Goal: Information Seeking & Learning: Learn about a topic

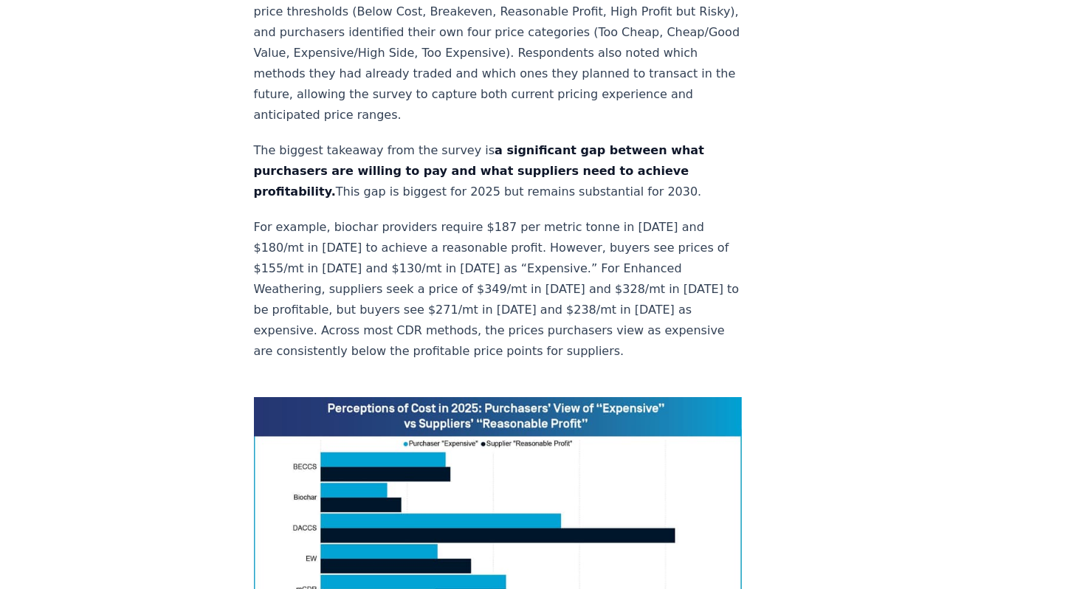
scroll to position [762, 0]
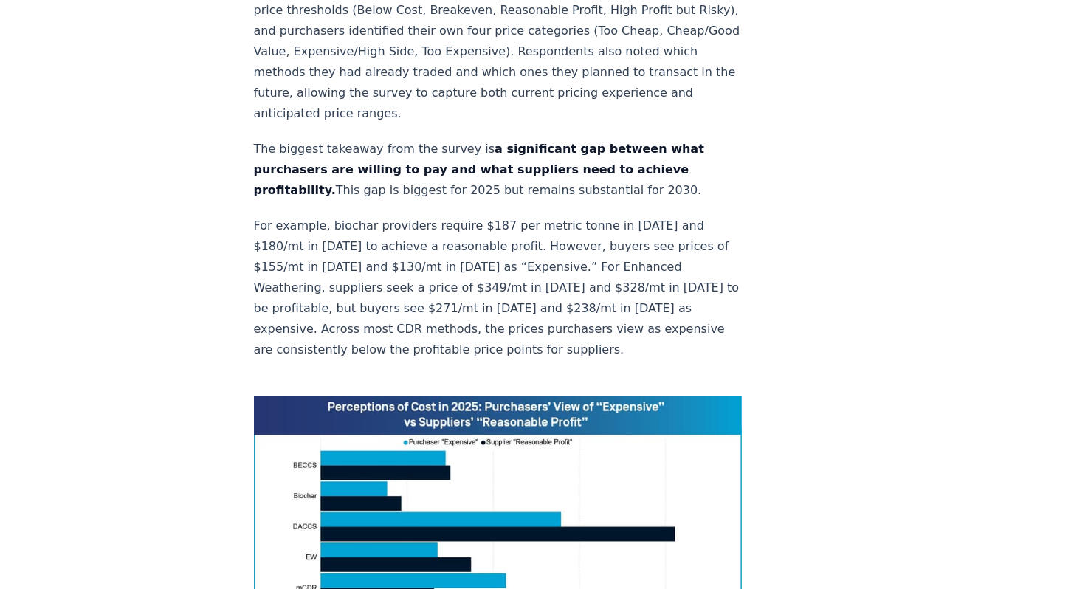
drag, startPoint x: 365, startPoint y: 240, endPoint x: 550, endPoint y: 244, distance: 184.6
click at [550, 244] on p "For example, biochar providers require $187 per metric tonne in [DATE] and $180…" at bounding box center [498, 288] width 489 height 145
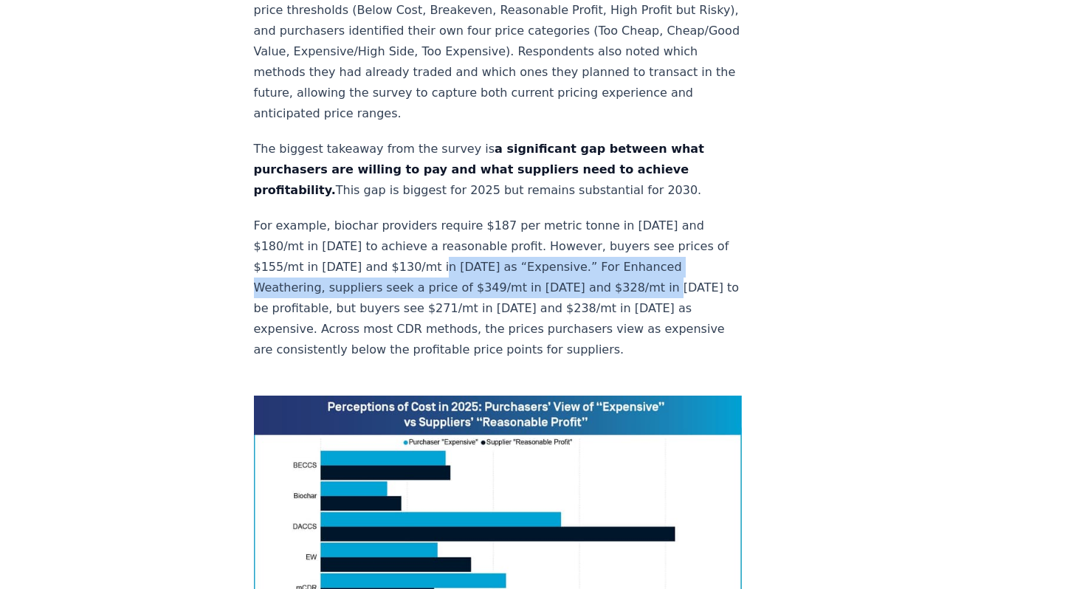
drag, startPoint x: 340, startPoint y: 246, endPoint x: 487, endPoint y: 268, distance: 148.6
click at [487, 268] on p "For example, biochar providers require $187 per metric tonne in [DATE] and $180…" at bounding box center [498, 288] width 489 height 145
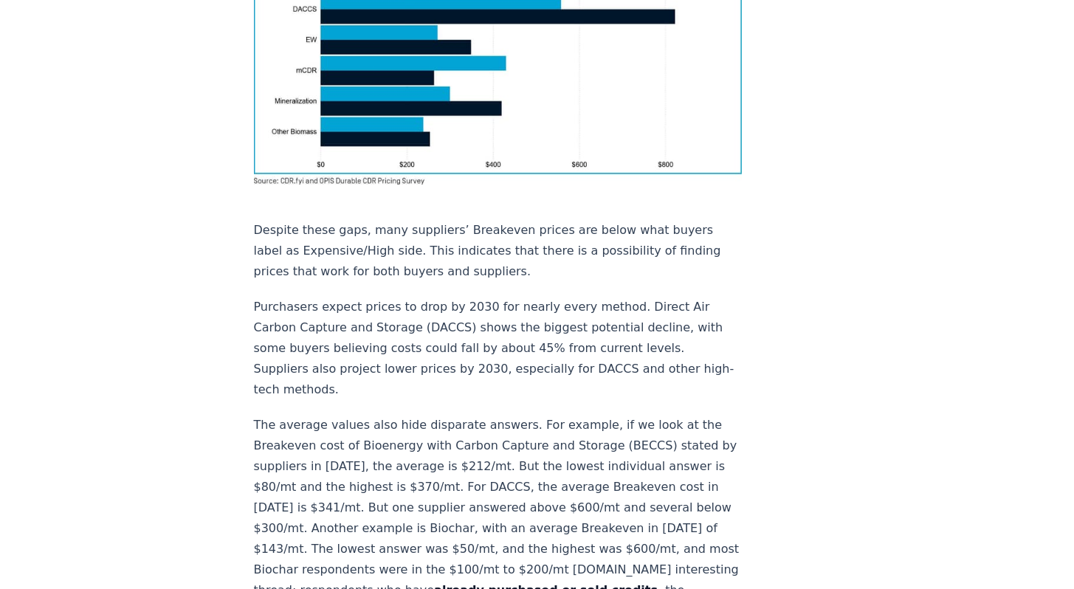
scroll to position [1280, 0]
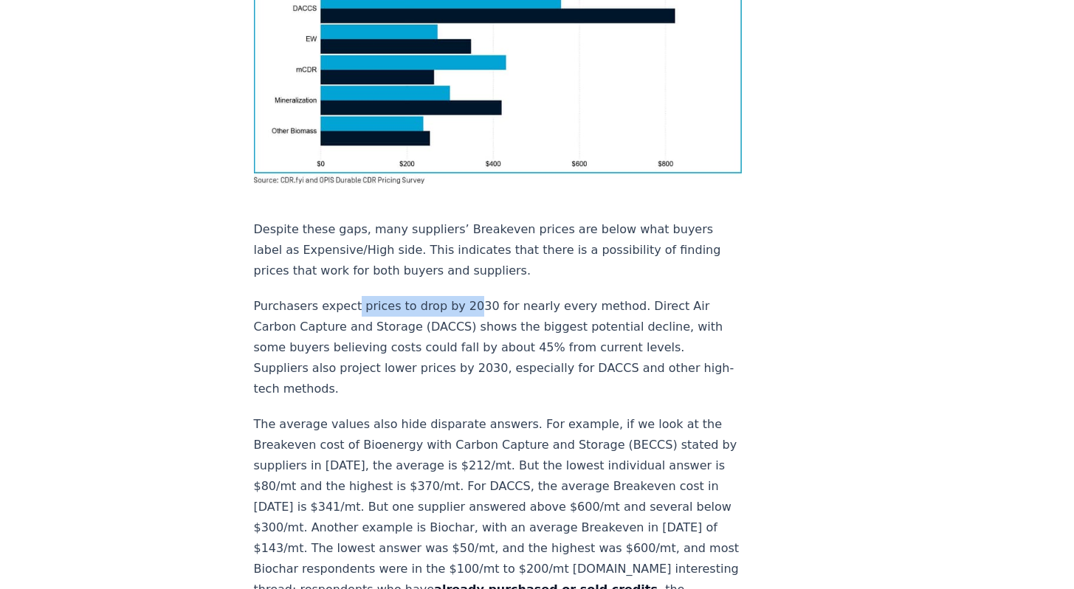
drag, startPoint x: 354, startPoint y: 257, endPoint x: 463, endPoint y: 264, distance: 109.5
click at [463, 296] on p "Purchasers expect prices to drop by 2030 for nearly every method. Direct Air Ca…" at bounding box center [498, 347] width 489 height 103
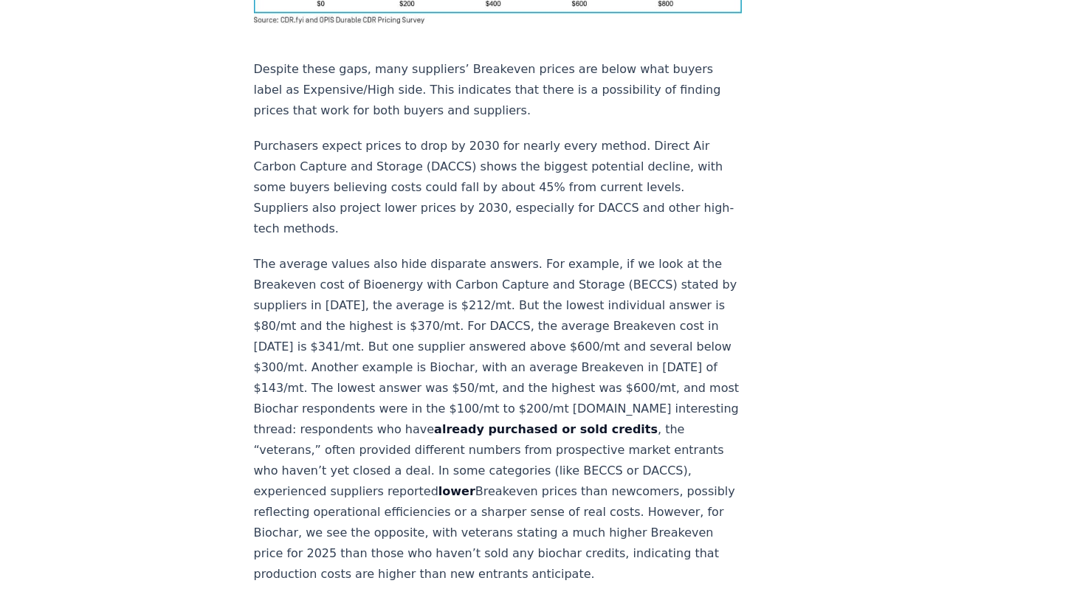
scroll to position [1470, 0]
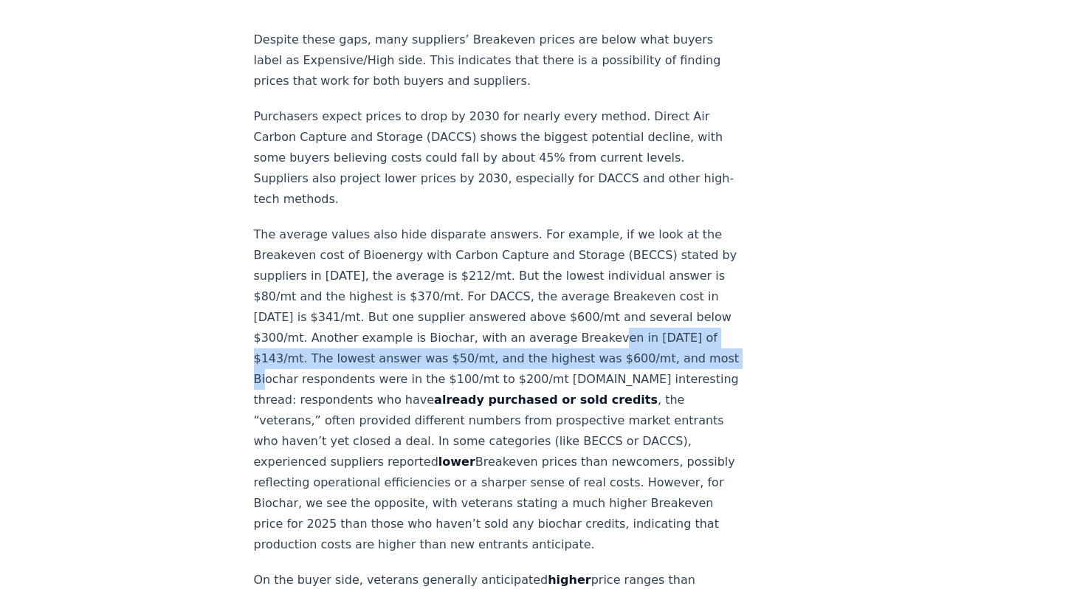
drag, startPoint x: 360, startPoint y: 272, endPoint x: 426, endPoint y: 289, distance: 68.6
click at [426, 289] on p "The average values also hide disparate answers. For example, if we look at the …" at bounding box center [498, 389] width 489 height 331
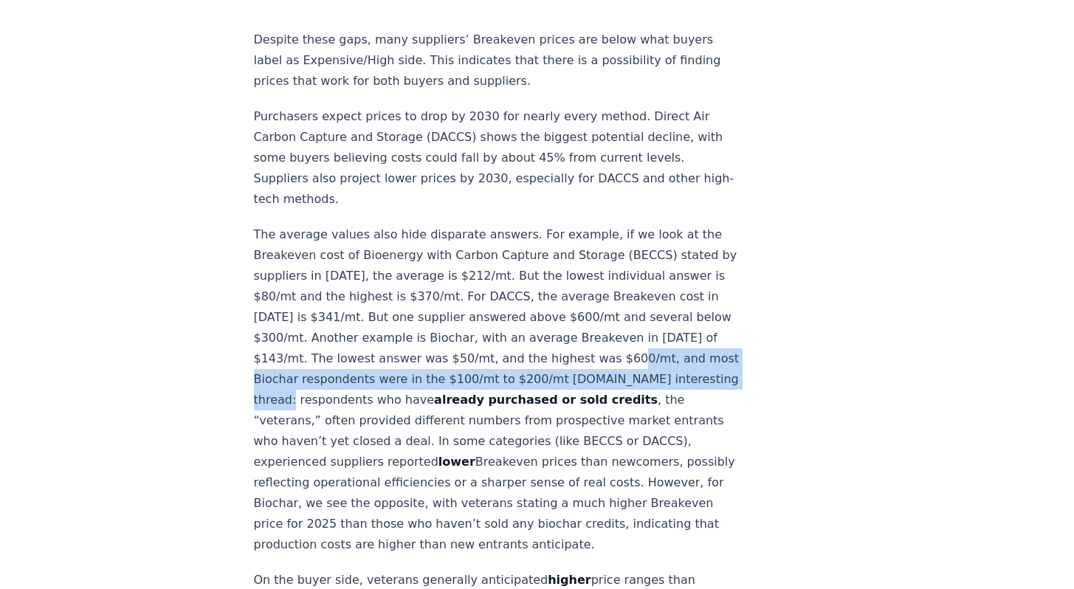
drag, startPoint x: 332, startPoint y: 289, endPoint x: 413, endPoint y: 312, distance: 83.5
click at [413, 312] on p "The average values also hide disparate answers. For example, if we look at the …" at bounding box center [498, 389] width 489 height 331
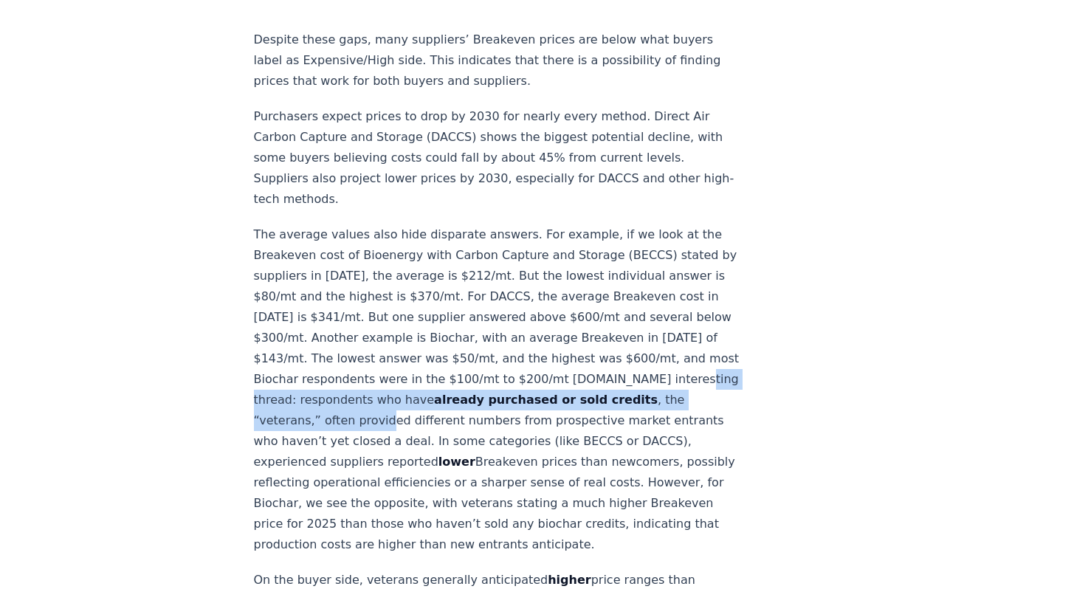
drag, startPoint x: 340, startPoint y: 315, endPoint x: 379, endPoint y: 330, distance: 42.1
click at [379, 330] on p "The average values also hide disparate answers. For example, if we look at the …" at bounding box center [498, 389] width 489 height 331
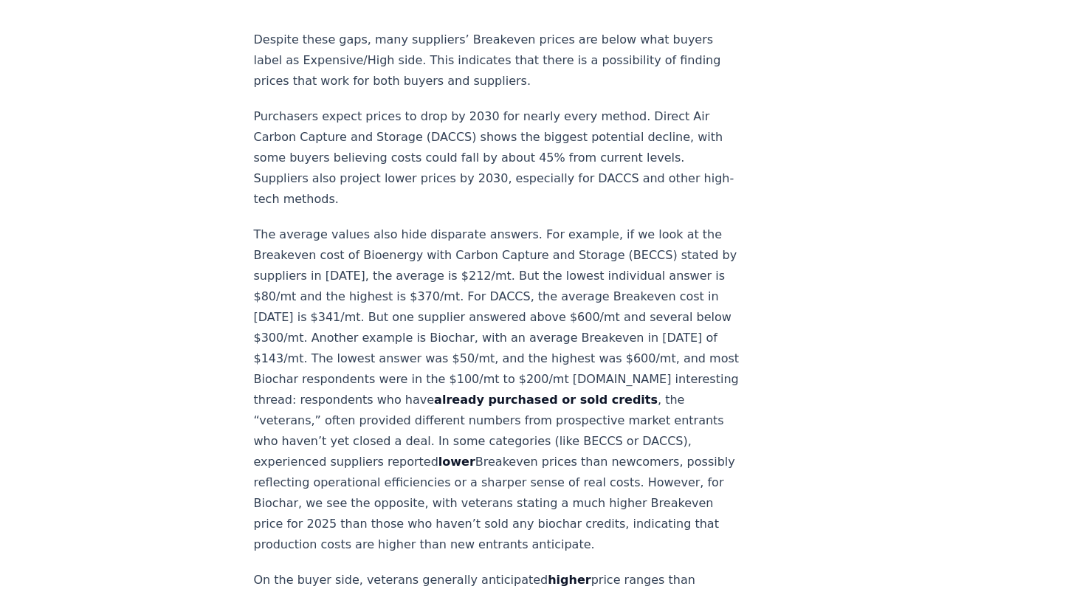
click at [419, 332] on p "The average values also hide disparate answers. For example, if we look at the …" at bounding box center [498, 389] width 489 height 331
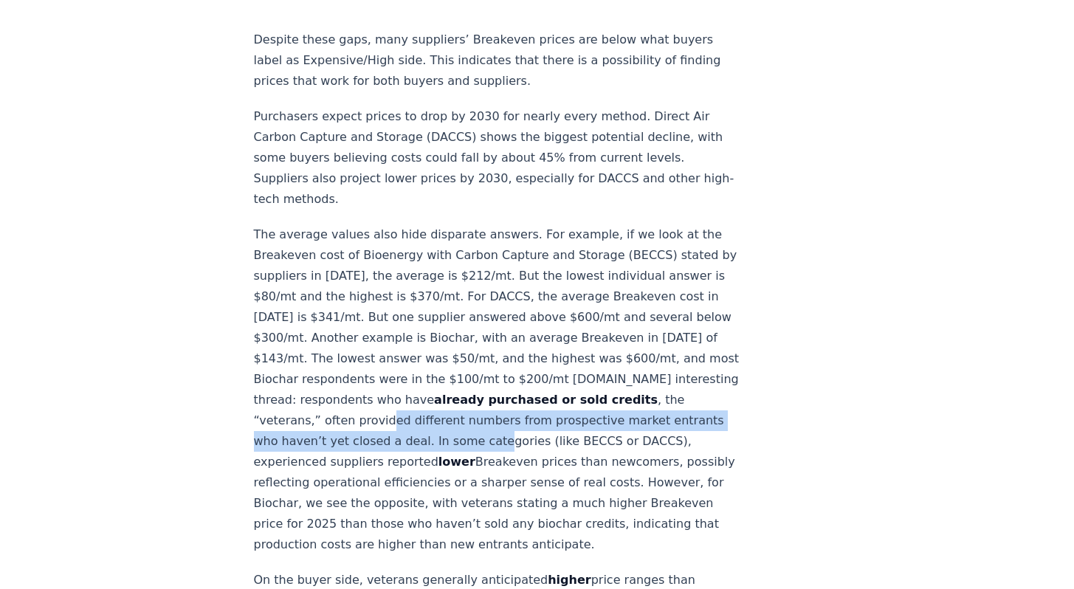
drag, startPoint x: 378, startPoint y: 330, endPoint x: 462, endPoint y: 347, distance: 85.9
click at [462, 347] on p "The average values also hide disparate answers. For example, if we look at the …" at bounding box center [498, 389] width 489 height 331
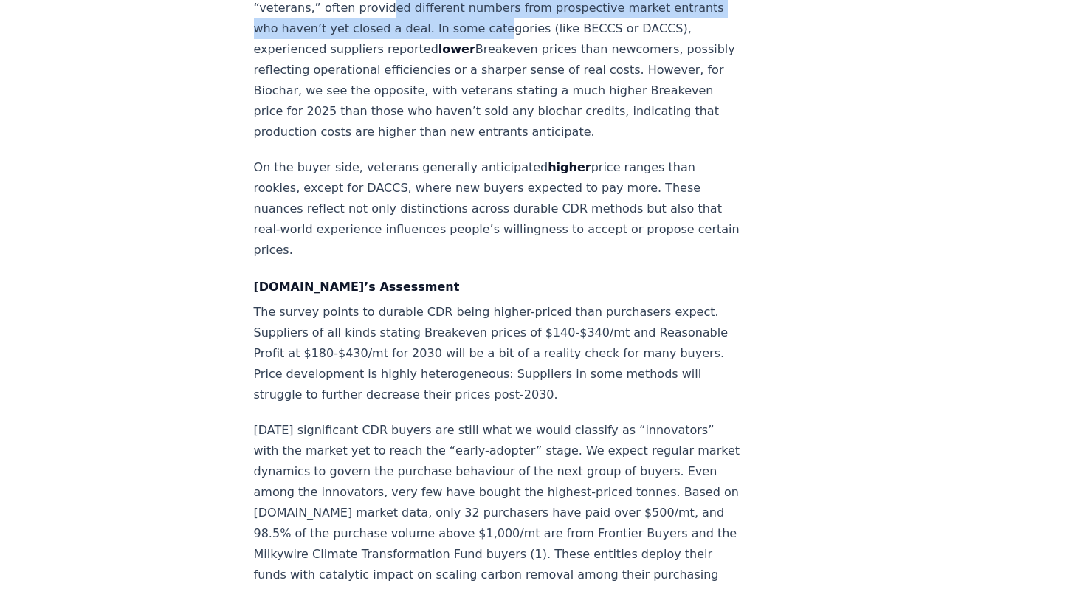
scroll to position [1884, 0]
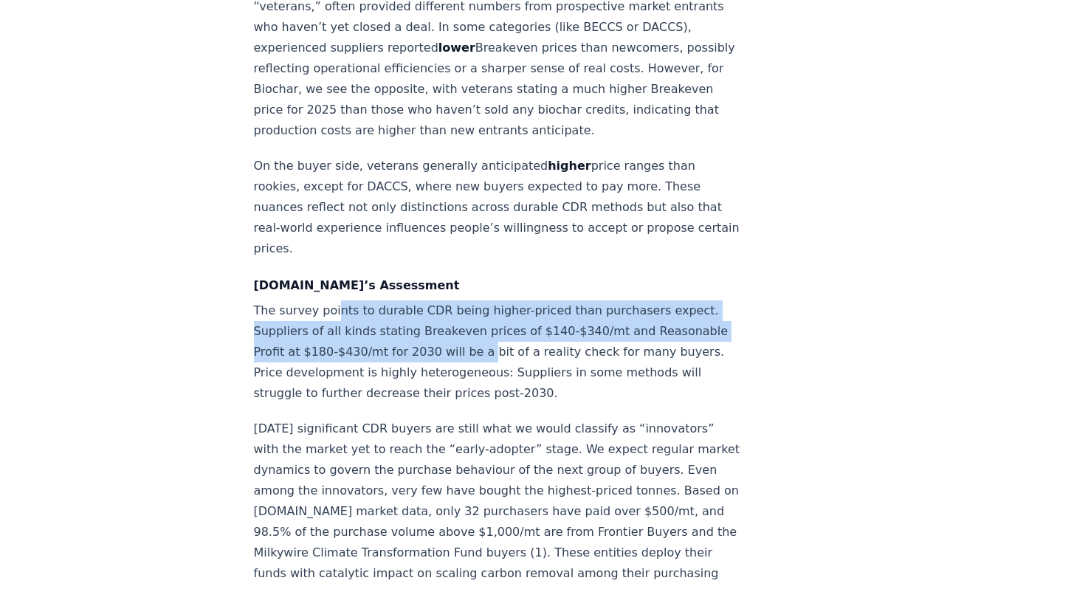
drag, startPoint x: 331, startPoint y: 203, endPoint x: 430, endPoint y: 240, distance: 105.6
click at [430, 301] on p "The survey points to durable CDR being higher-priced than purchasers expect. Su…" at bounding box center [498, 352] width 489 height 103
click at [315, 301] on p "The survey points to durable CDR being higher-priced than purchasers expect. Su…" at bounding box center [498, 352] width 489 height 103
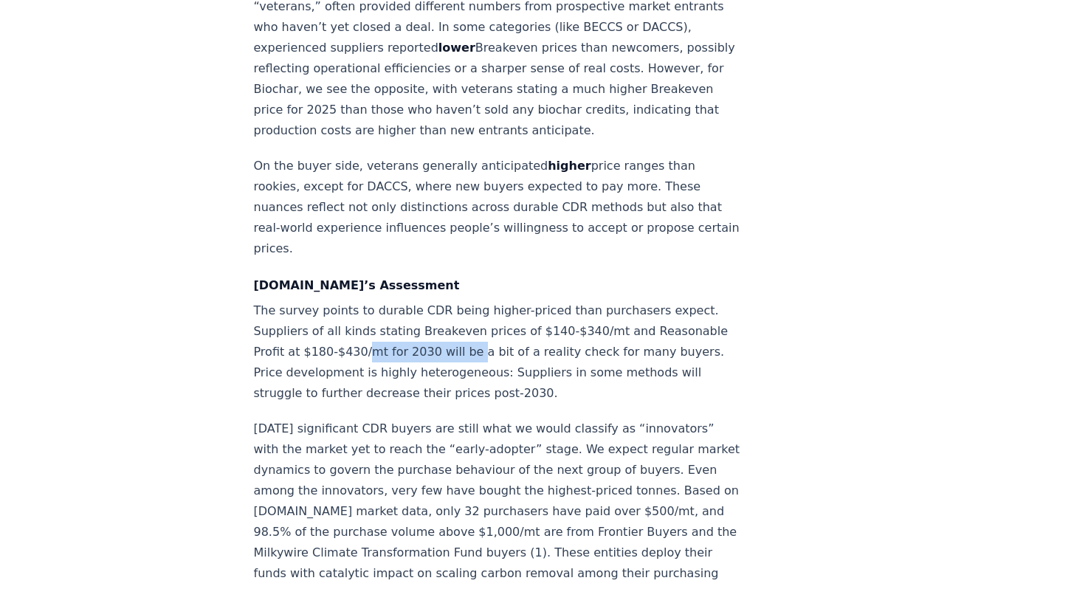
drag, startPoint x: 318, startPoint y: 244, endPoint x: 422, endPoint y: 240, distance: 104.2
click at [422, 301] on p "The survey points to durable CDR being higher-priced than purchasers expect. Su…" at bounding box center [498, 352] width 489 height 103
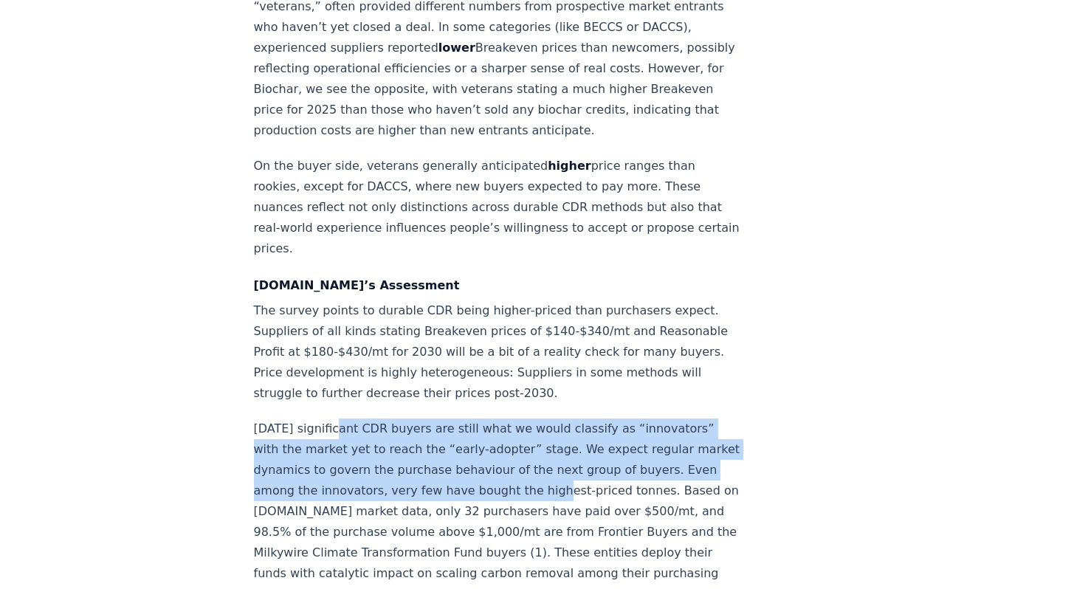
drag, startPoint x: 331, startPoint y: 320, endPoint x: 411, endPoint y: 374, distance: 96.5
click at [411, 419] on p "[DATE] significant CDR buyers are still what we would classify as “innovators” …" at bounding box center [498, 512] width 489 height 186
click at [403, 419] on p "[DATE] significant CDR buyers are still what we would classify as “innovators” …" at bounding box center [498, 512] width 489 height 186
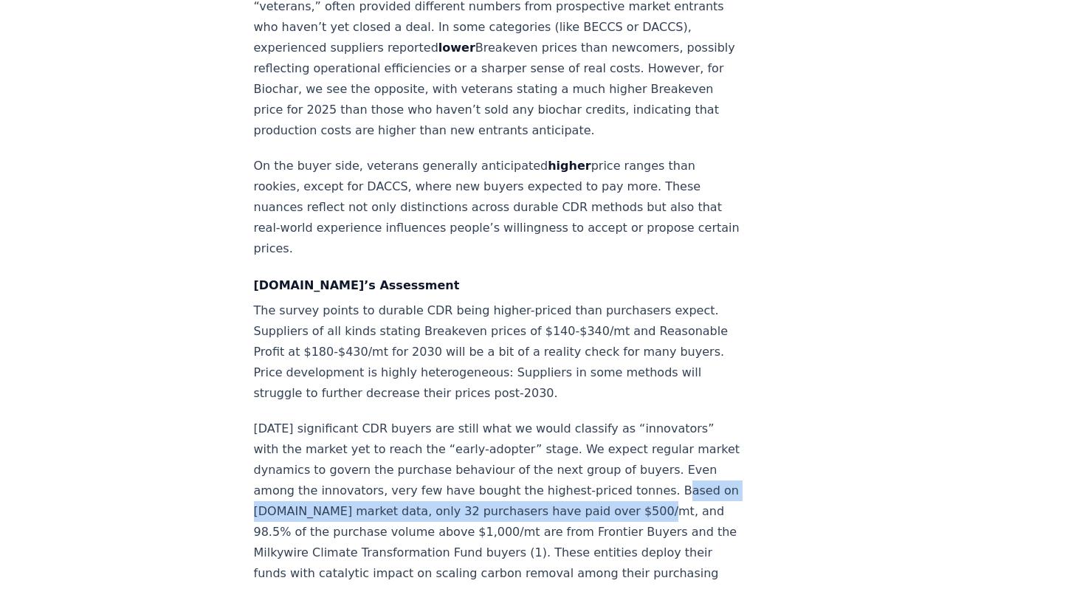
drag, startPoint x: 515, startPoint y: 380, endPoint x: 453, endPoint y: 399, distance: 64.9
click at [453, 419] on p "[DATE] significant CDR buyers are still what we would classify as “innovators” …" at bounding box center [498, 512] width 489 height 186
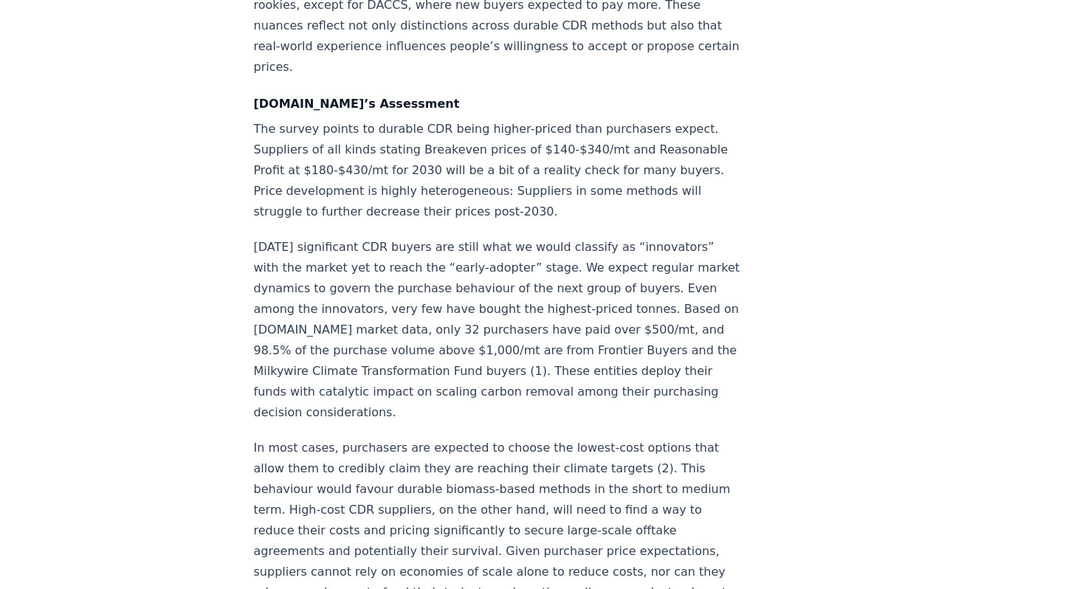
scroll to position [2098, 0]
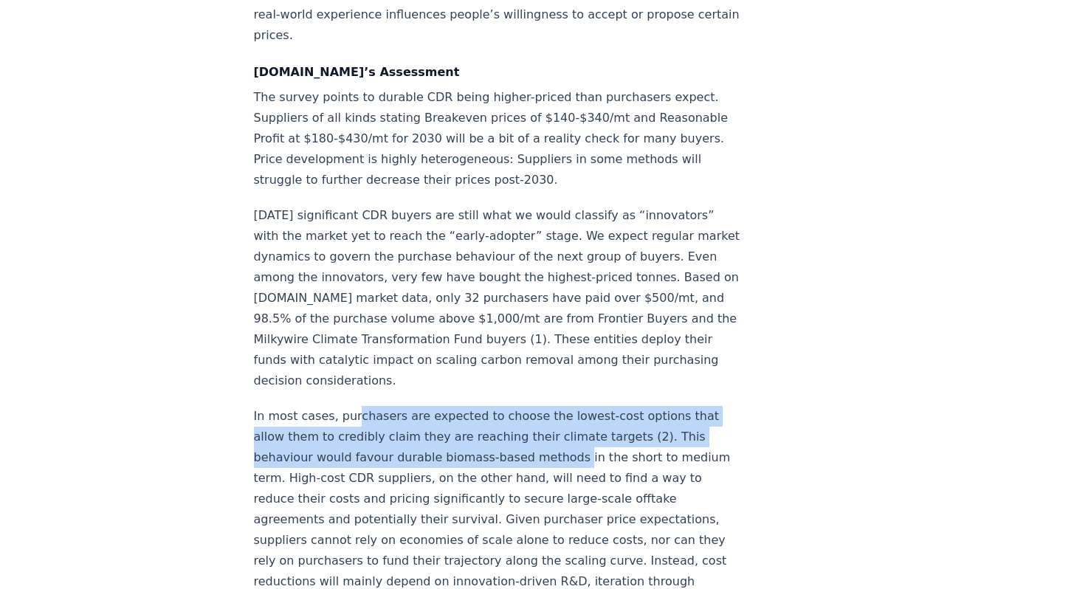
drag, startPoint x: 352, startPoint y: 286, endPoint x: 433, endPoint y: 326, distance: 89.8
click at [433, 406] on p "In most cases, purchasers are expected to choose the lowest-cost options that a…" at bounding box center [498, 509] width 489 height 207
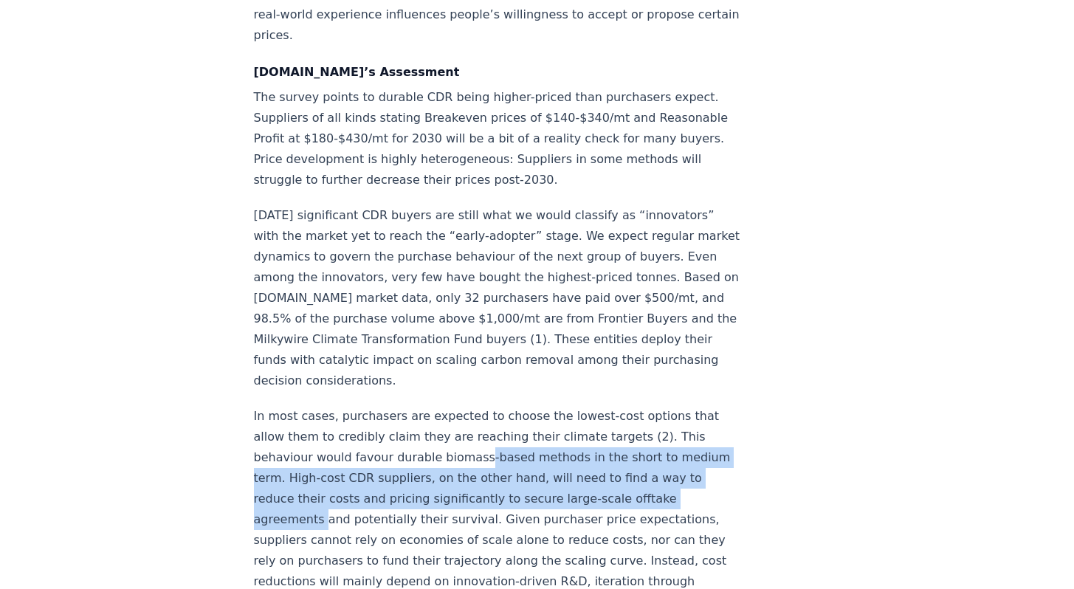
drag, startPoint x: 342, startPoint y: 325, endPoint x: 462, endPoint y: 363, distance: 126.1
click at [462, 406] on p "In most cases, purchasers are expected to choose the lowest-cost options that a…" at bounding box center [498, 509] width 489 height 207
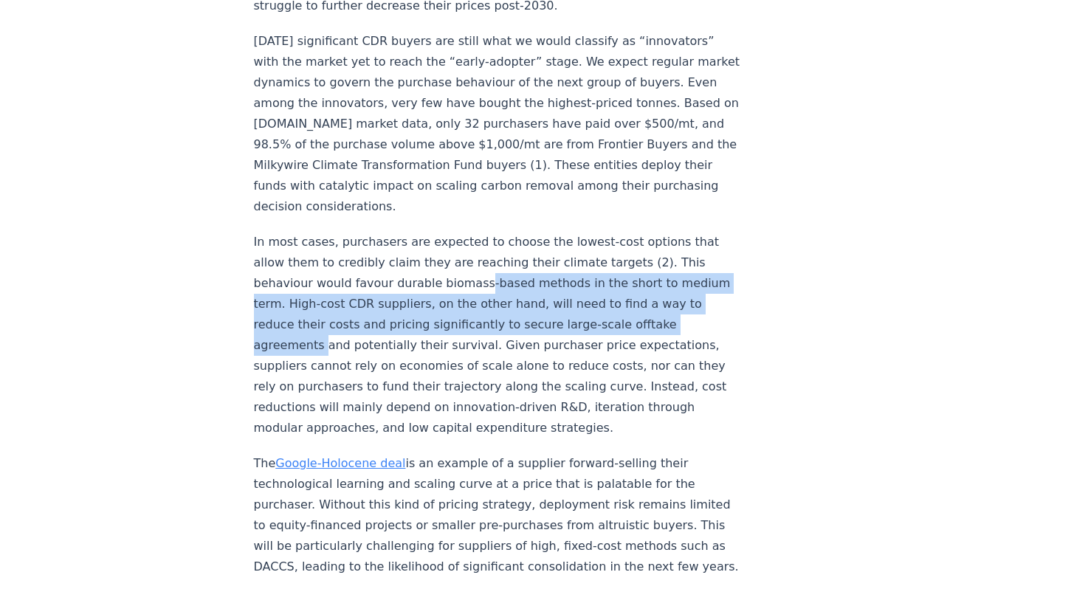
scroll to position [2282, 0]
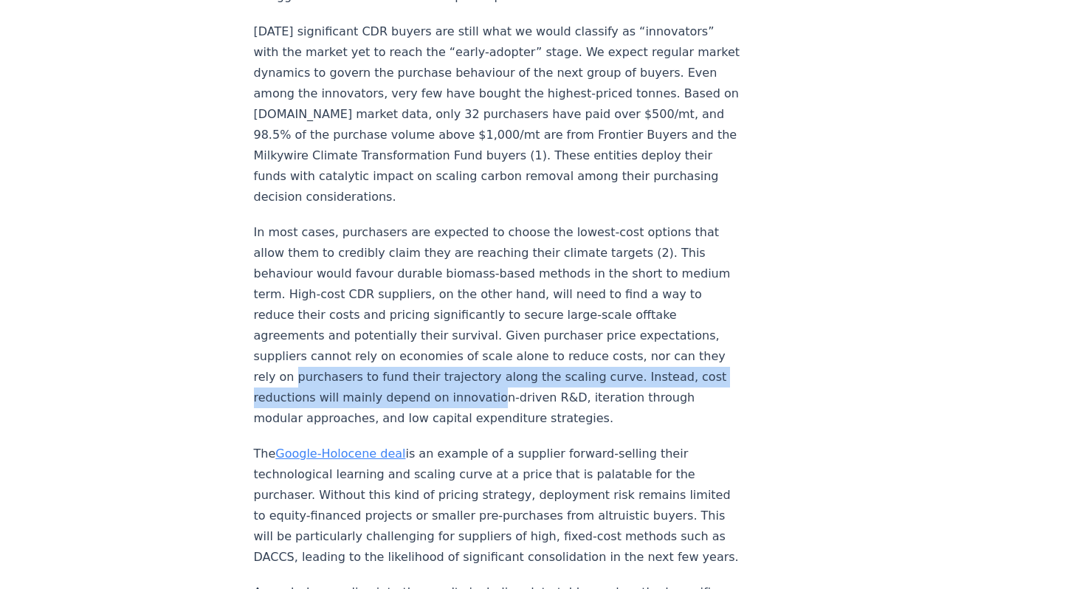
drag, startPoint x: 319, startPoint y: 227, endPoint x: 478, endPoint y: 250, distance: 160.4
click at [478, 250] on p "In most cases, purchasers are expected to choose the lowest-cost options that a…" at bounding box center [498, 325] width 489 height 207
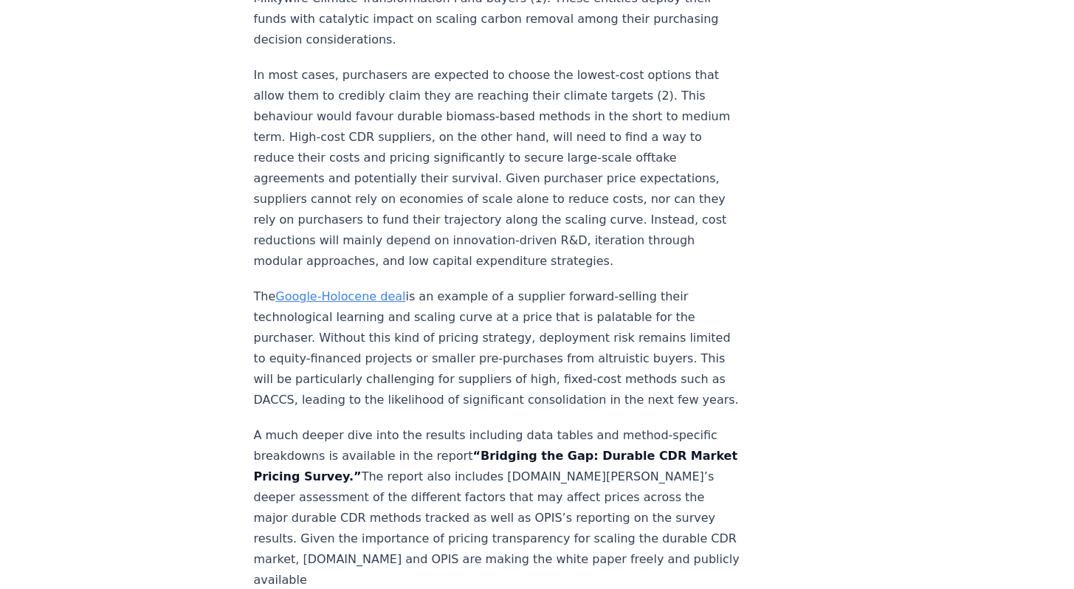
scroll to position [2443, 0]
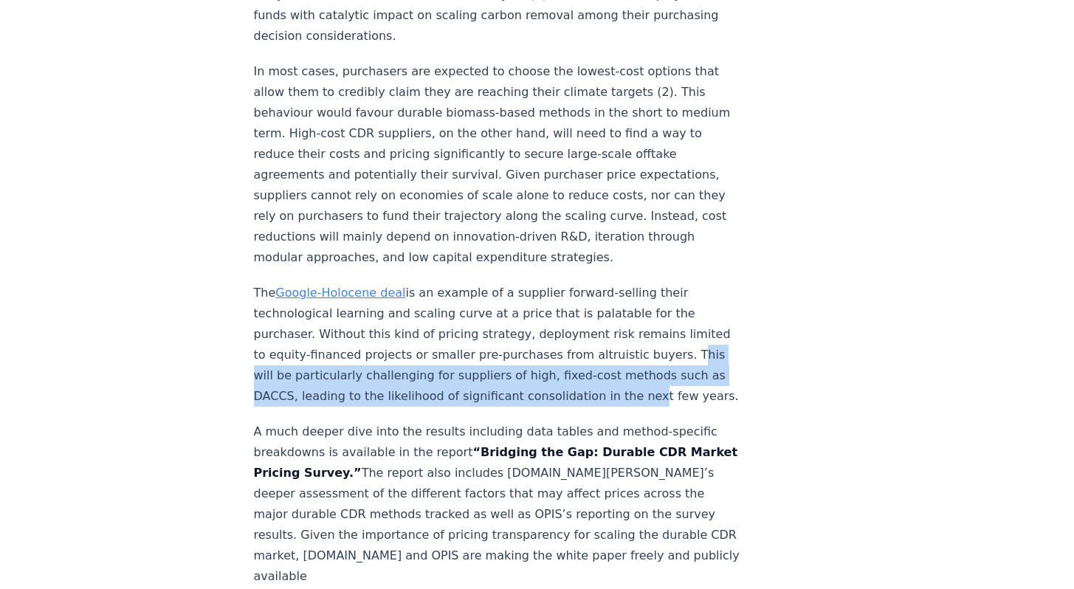
drag, startPoint x: 457, startPoint y: 204, endPoint x: 375, endPoint y: 248, distance: 93.2
click at [375, 283] on p "The Google-Holocene deal is an example of a supplier forward-selling their tech…" at bounding box center [498, 345] width 489 height 124
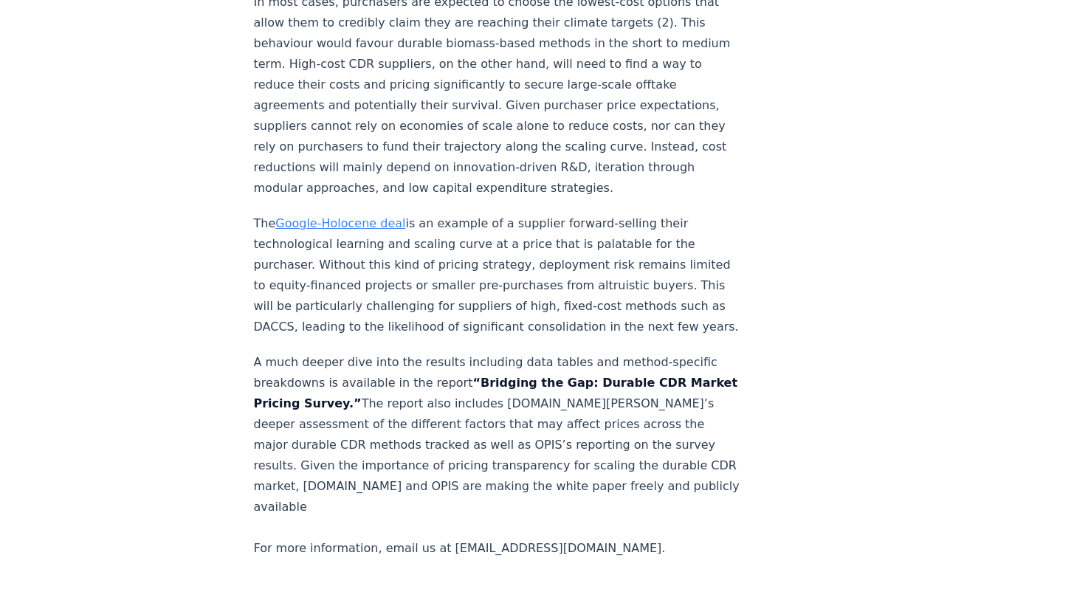
scroll to position [2514, 0]
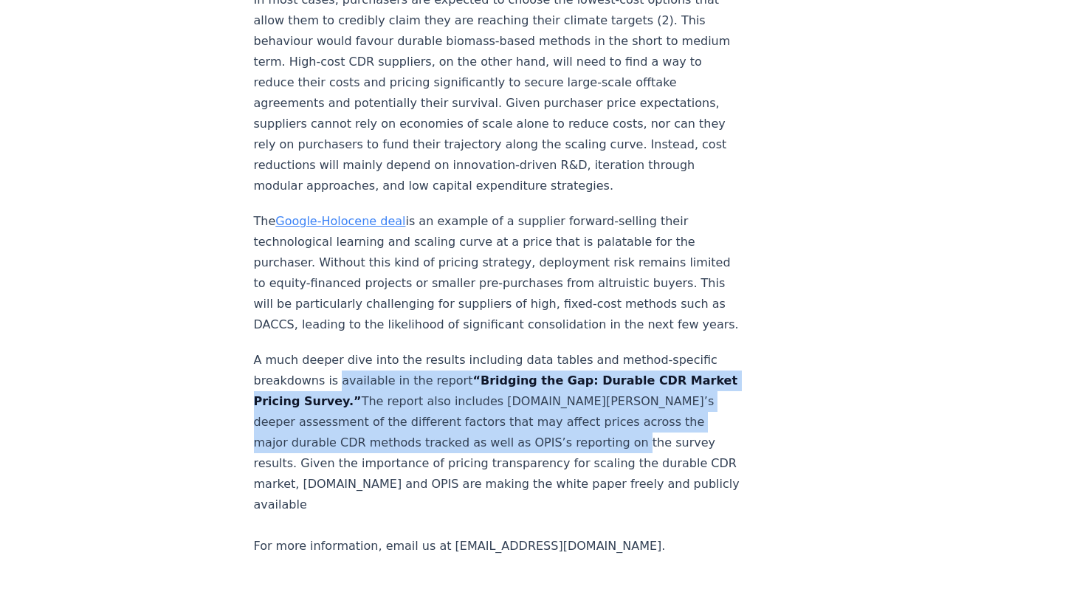
drag, startPoint x: 333, startPoint y: 232, endPoint x: 414, endPoint y: 290, distance: 100.0
click at [414, 350] on p "A much deeper dive into the results including data tables and method-specific b…" at bounding box center [498, 453] width 489 height 207
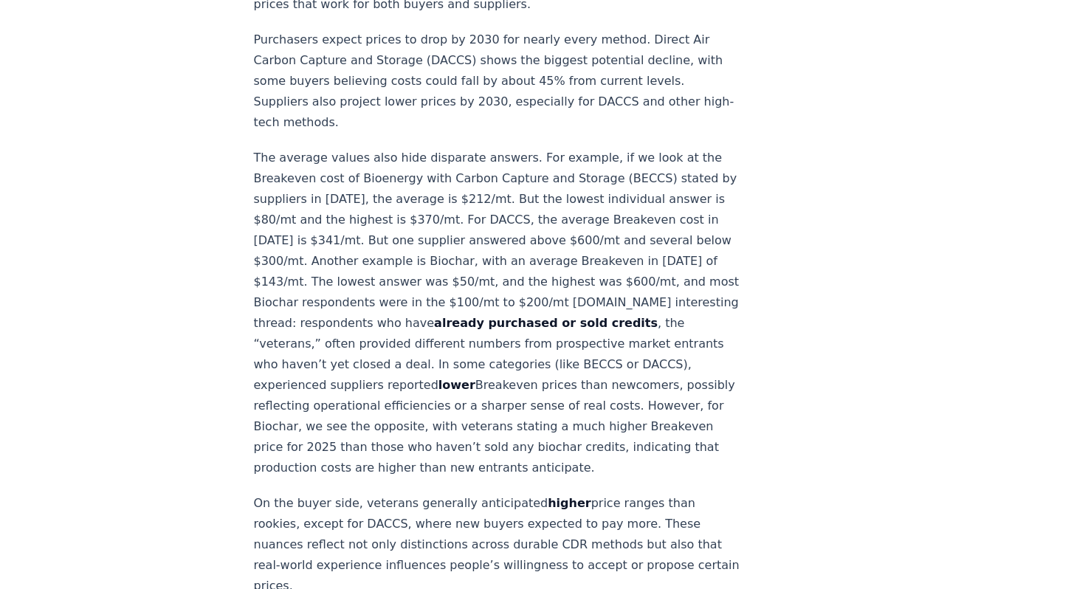
scroll to position [1582, 0]
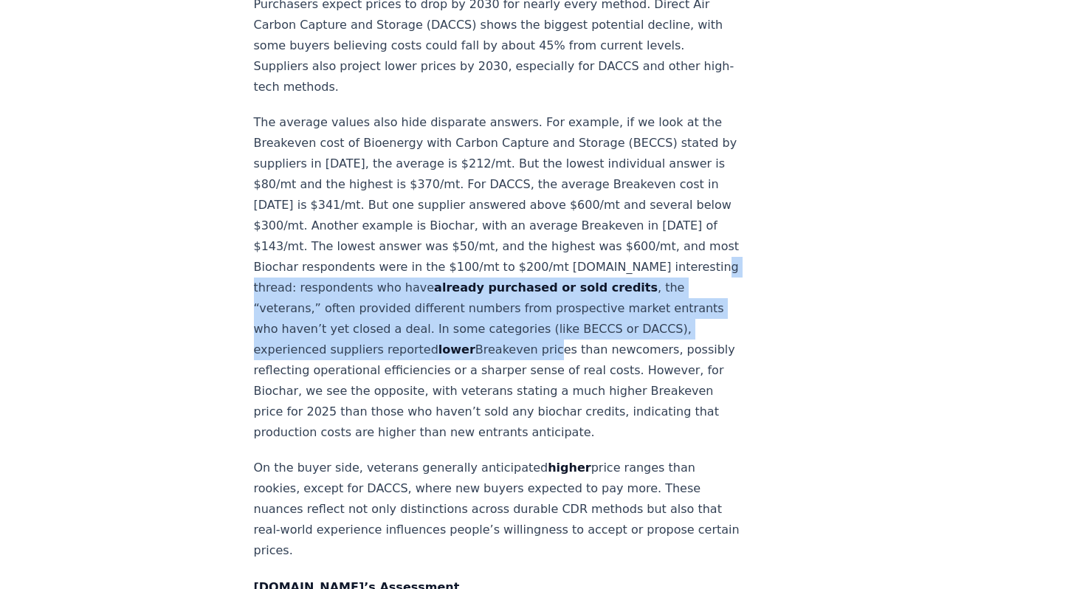
drag, startPoint x: 354, startPoint y: 192, endPoint x: 461, endPoint y: 261, distance: 127.2
click at [461, 261] on p "The average values also hide disparate answers. For example, if we look at the …" at bounding box center [498, 277] width 489 height 331
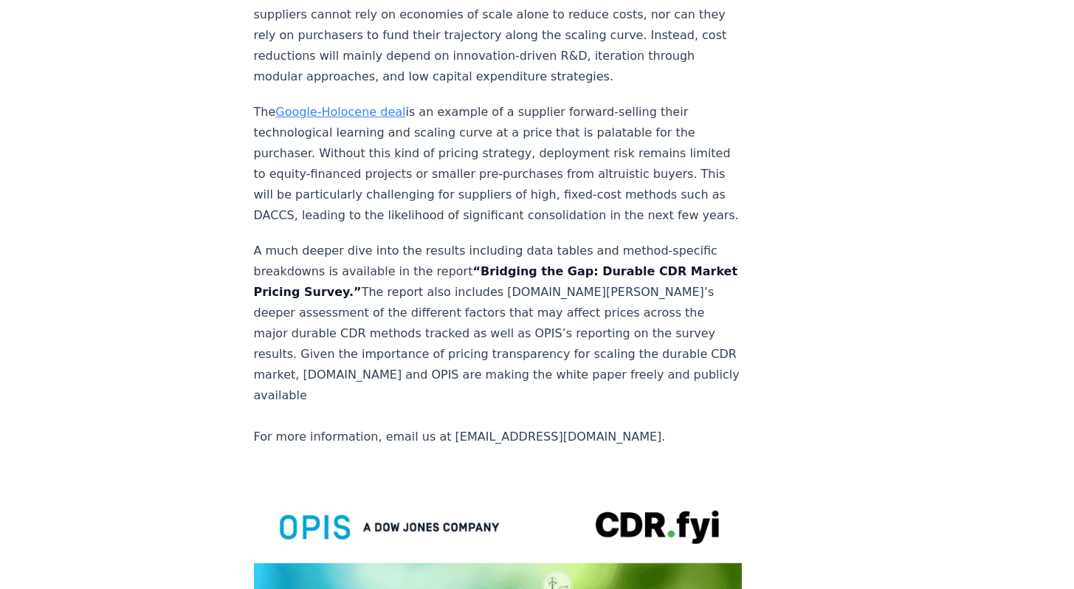
scroll to position [2598, 0]
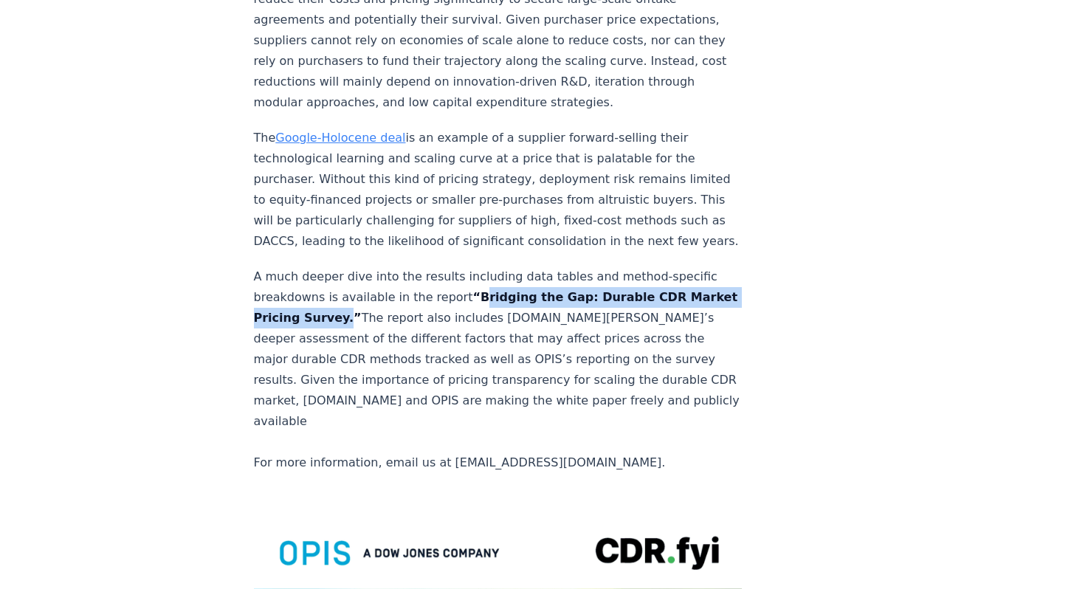
drag, startPoint x: 459, startPoint y: 148, endPoint x: 289, endPoint y: 169, distance: 171.2
click at [289, 290] on strong "“Bridging the Gap: Durable CDR Market Pricing Survey.”" at bounding box center [496, 307] width 484 height 35
copy strong "Bridging the Gap: Durable CDR Market Pricing Survey"
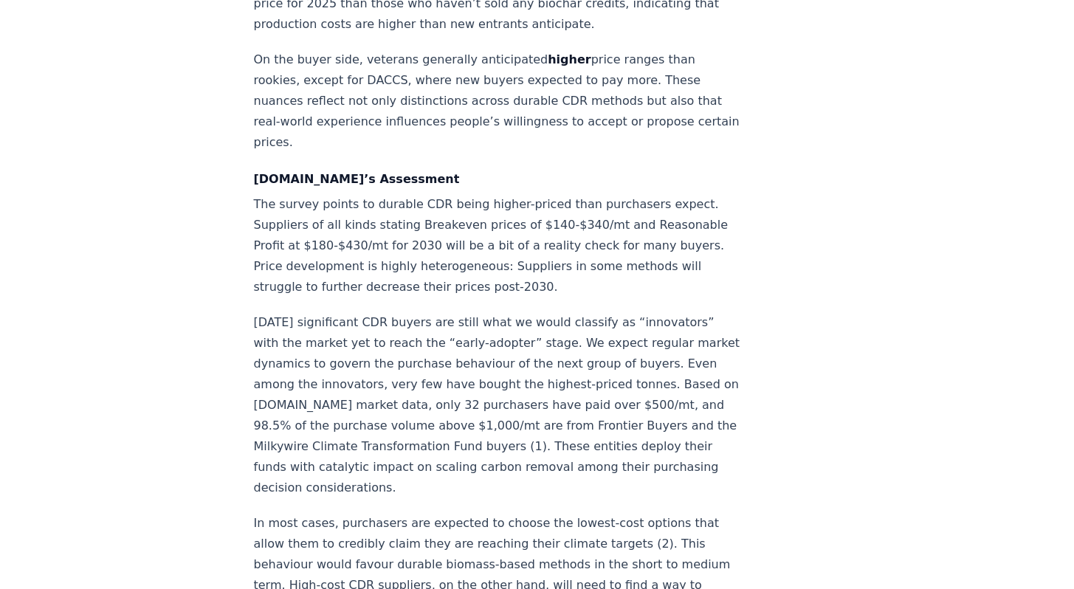
scroll to position [1990, 0]
drag, startPoint x: 356, startPoint y: 118, endPoint x: 523, endPoint y: 120, distance: 166.9
click at [523, 195] on p "The survey points to durable CDR being higher-priced than purchasers expect. Su…" at bounding box center [498, 246] width 489 height 103
click at [372, 195] on p "The survey points to durable CDR being higher-priced than purchasers expect. Su…" at bounding box center [498, 246] width 489 height 103
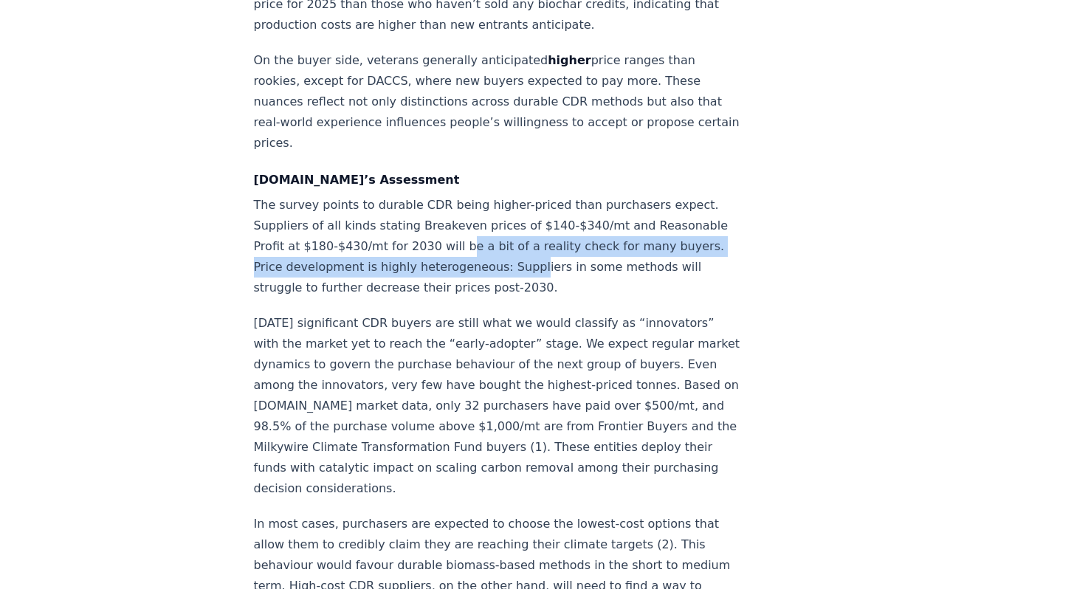
drag, startPoint x: 413, startPoint y: 138, endPoint x: 417, endPoint y: 160, distance: 22.5
click at [417, 195] on p "The survey points to durable CDR being higher-priced than purchasers expect. Su…" at bounding box center [498, 246] width 489 height 103
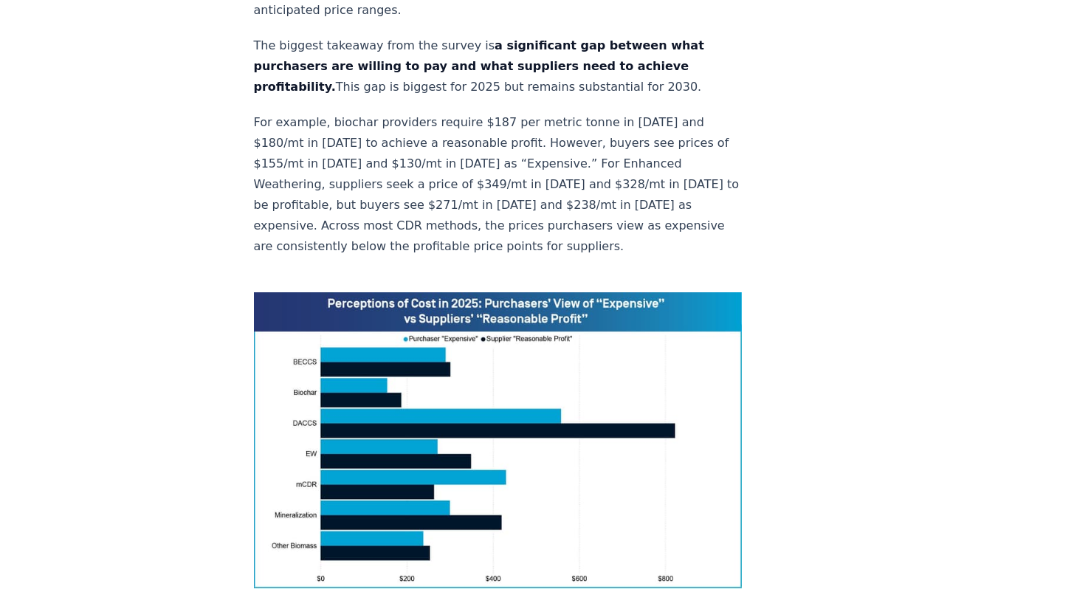
scroll to position [860, 0]
